Goal: Information Seeking & Learning: Understand process/instructions

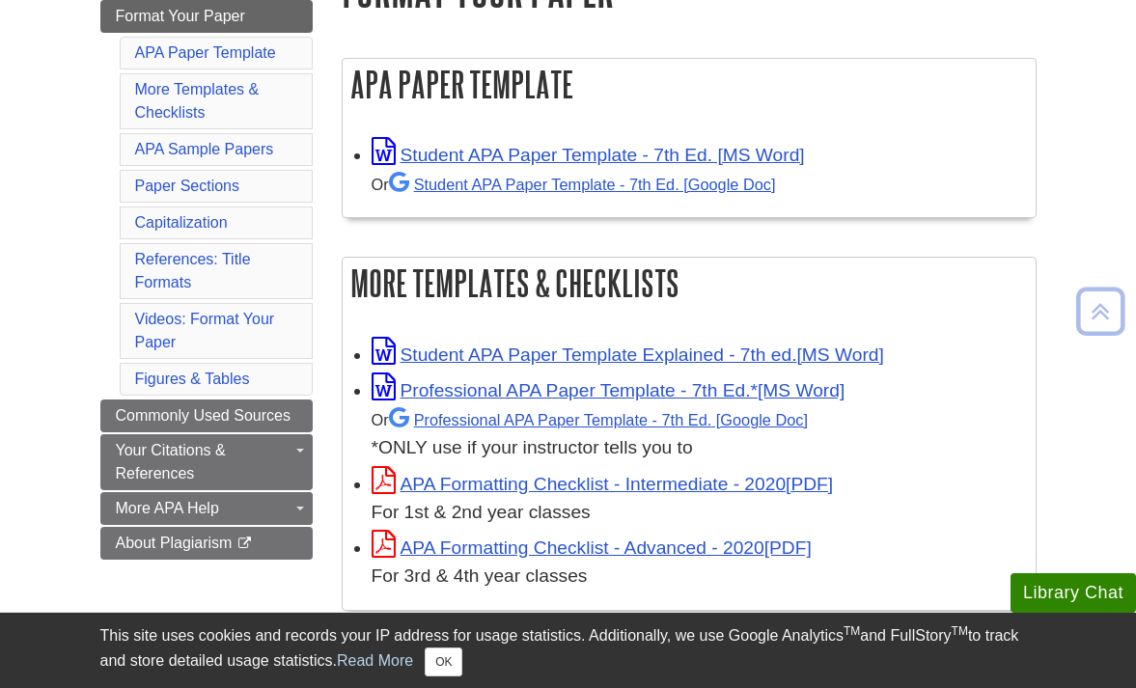
scroll to position [296, 0]
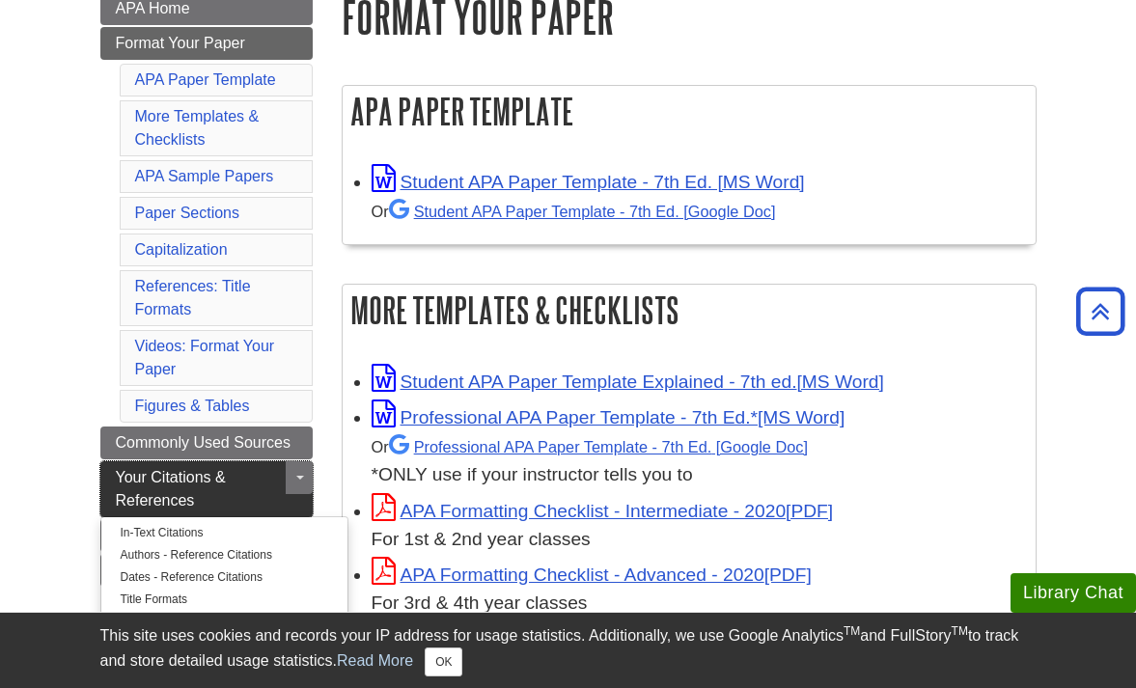
click at [226, 479] on span "Your Citations & References" at bounding box center [171, 489] width 110 height 40
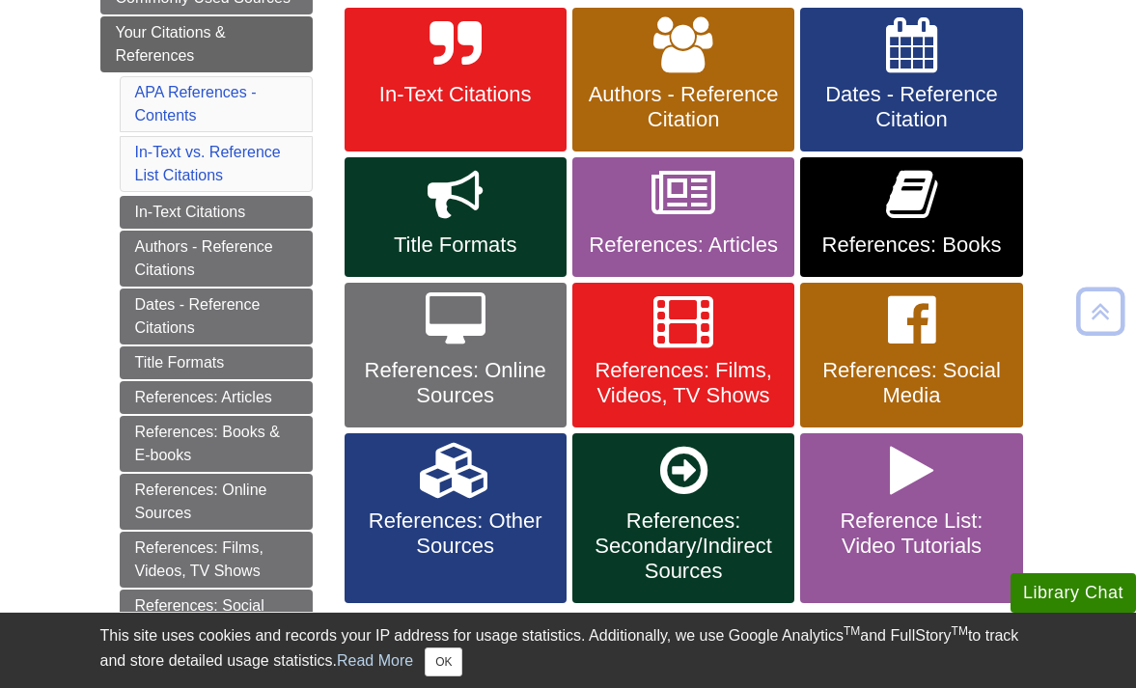
scroll to position [385, 0]
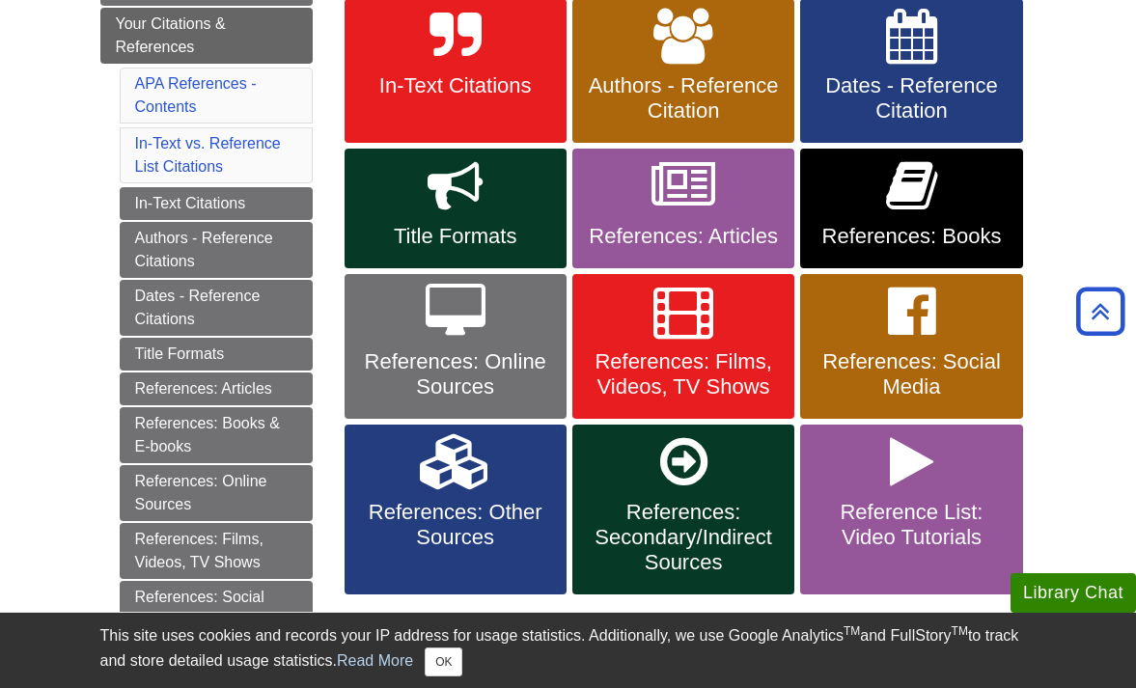
click at [421, 68] on link "In-Text Citations" at bounding box center [455, 71] width 222 height 145
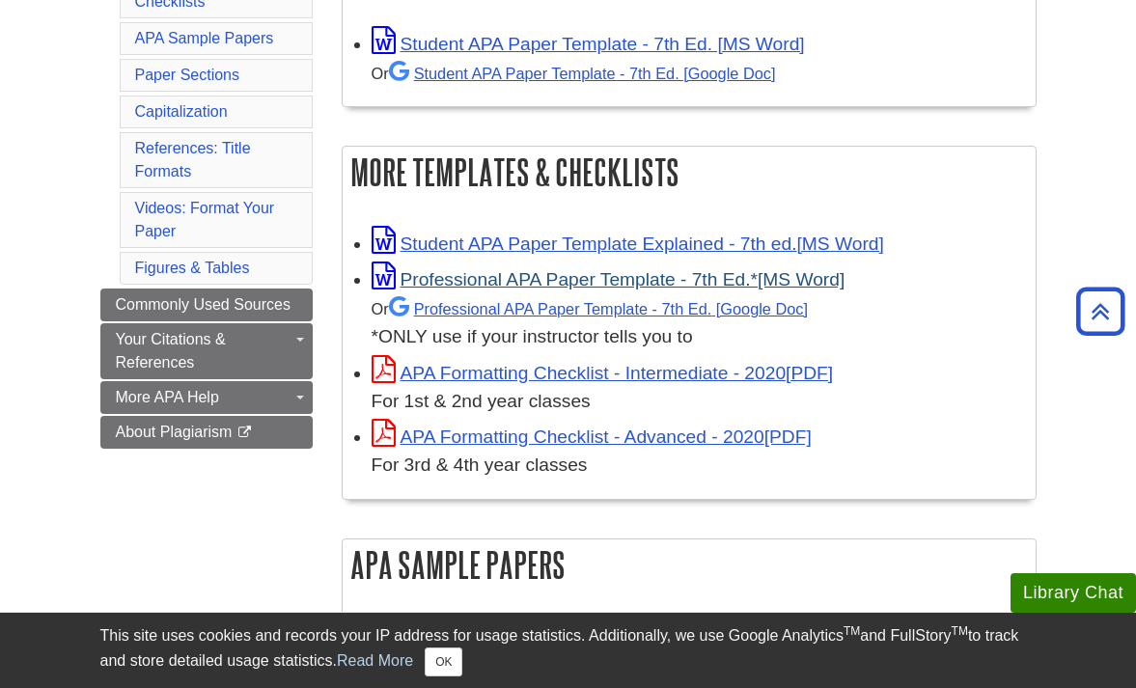
scroll to position [437, 0]
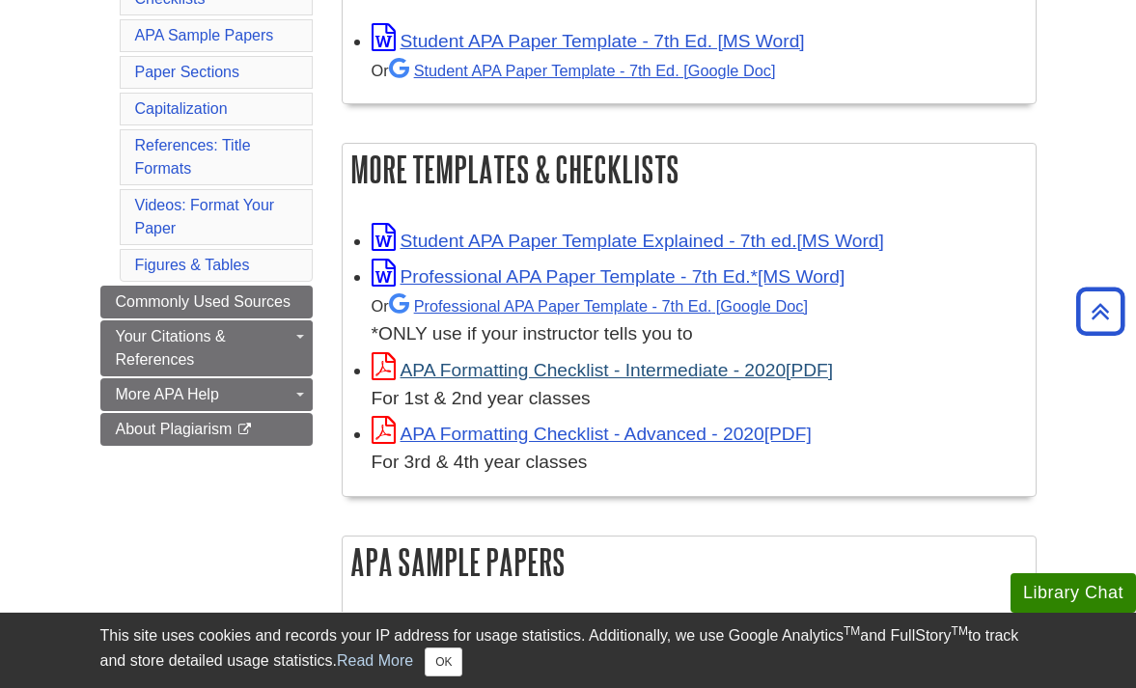
click at [517, 360] on link "APA Formatting Checklist - Intermediate - 2020" at bounding box center [602, 370] width 462 height 20
click at [501, 365] on link "APA Formatting Checklist - Intermediate - 2020" at bounding box center [602, 370] width 462 height 20
